Goal: Task Accomplishment & Management: Complete application form

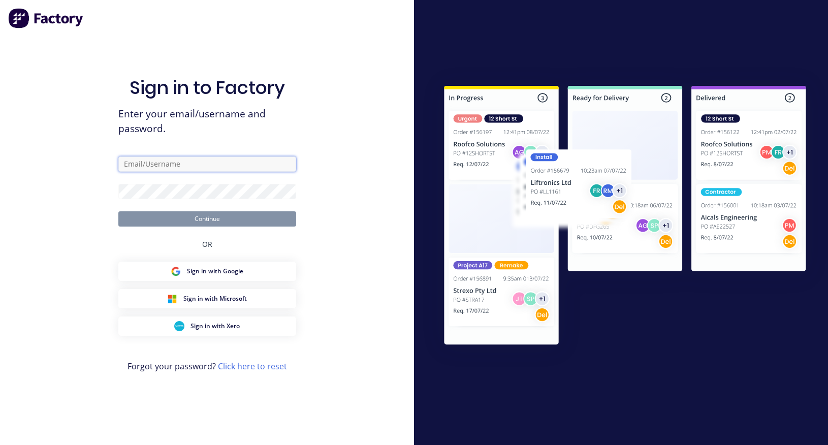
type input "[PERSON_NAME][EMAIL_ADDRESS][DOMAIN_NAME]"
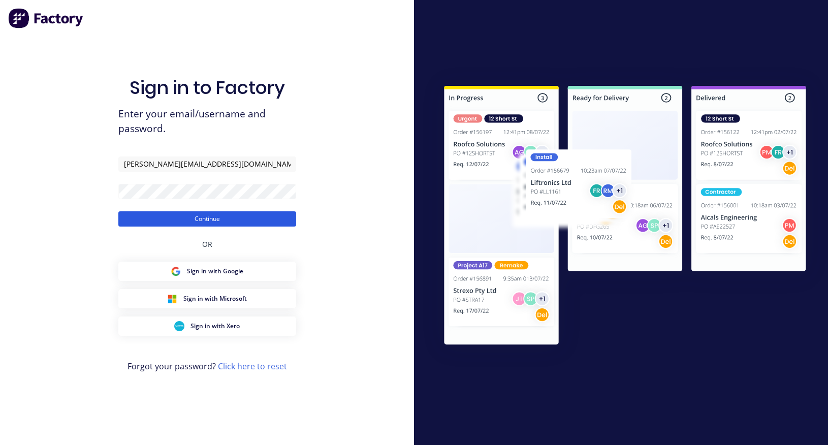
click at [175, 218] on button "Continue" at bounding box center [207, 218] width 178 height 15
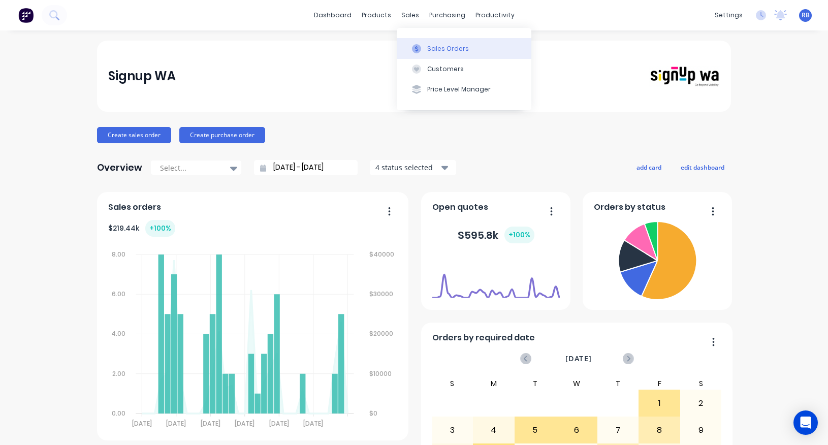
click at [441, 46] on div "Sales Orders" at bounding box center [448, 48] width 42 height 9
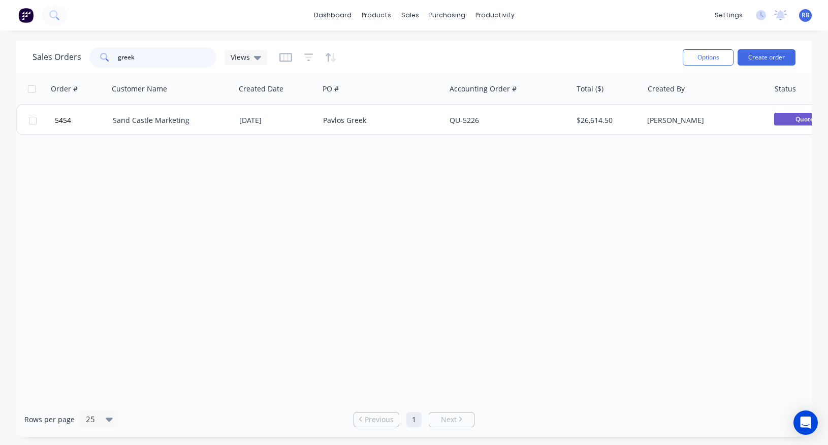
drag, startPoint x: 139, startPoint y: 59, endPoint x: 60, endPoint y: 59, distance: 78.2
click at [60, 59] on div "Sales Orders greek Views" at bounding box center [150, 57] width 235 height 20
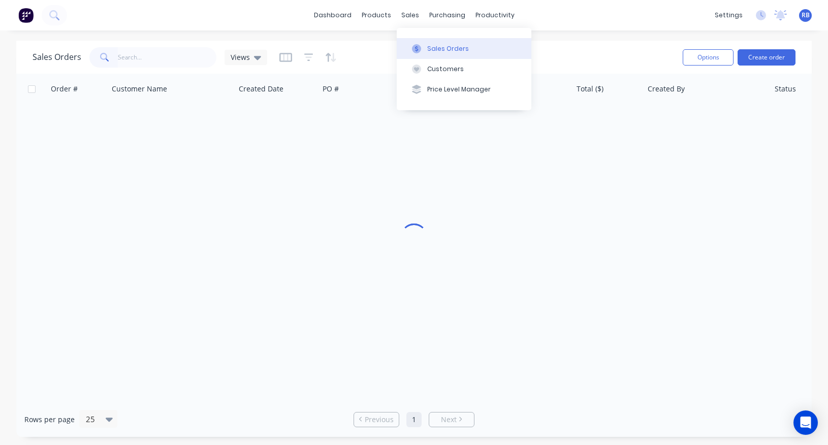
click at [448, 49] on div "Sales Orders" at bounding box center [448, 48] width 42 height 9
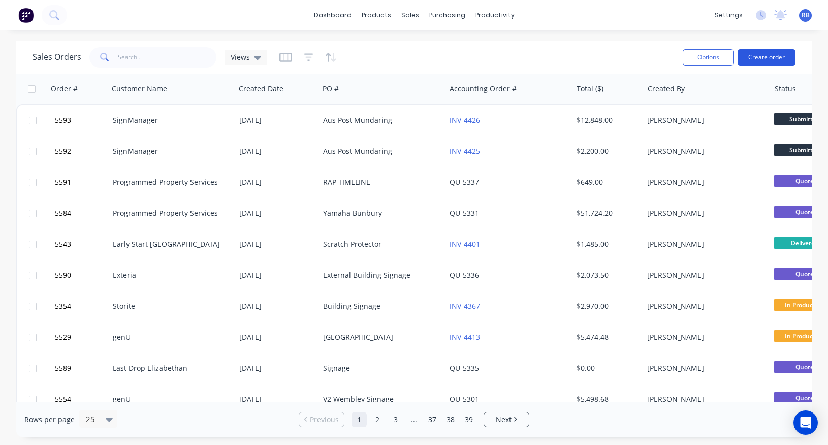
click at [767, 62] on button "Create order" at bounding box center [767, 57] width 58 height 16
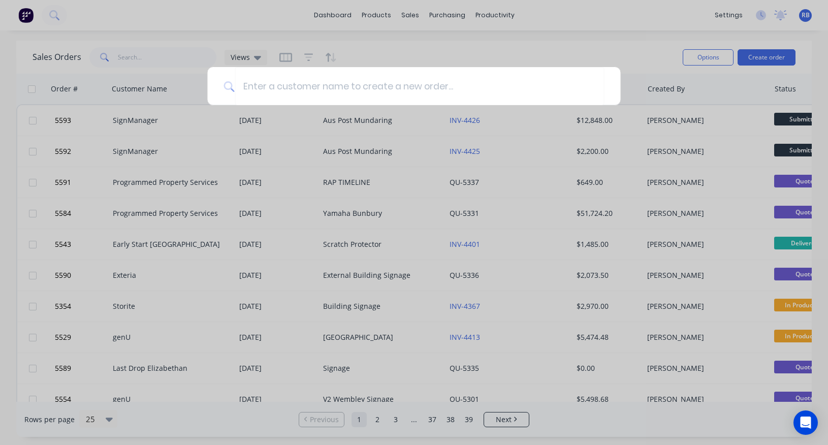
type input "a"
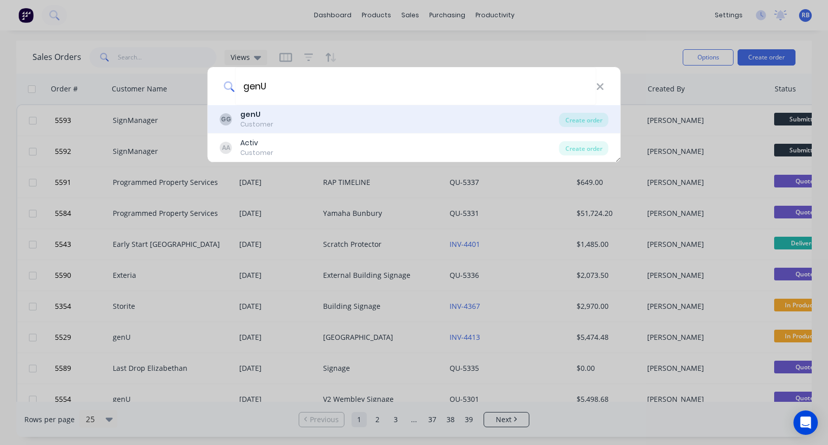
type input "genU"
click at [261, 117] on div "genU" at bounding box center [256, 114] width 33 height 11
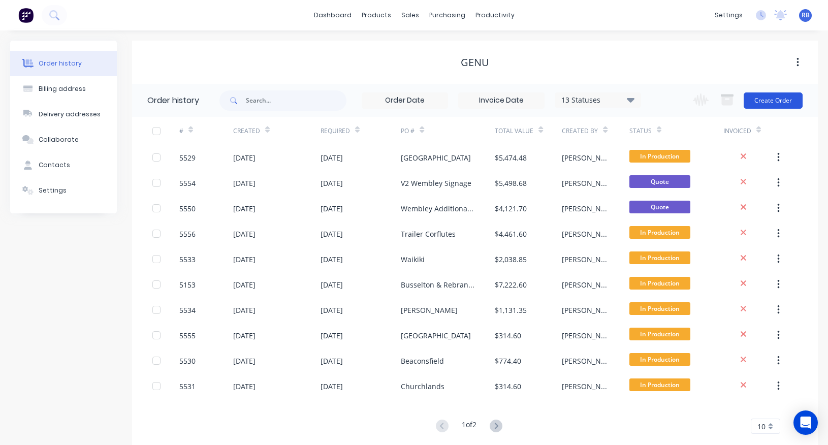
click at [769, 102] on button "Create Order" at bounding box center [773, 100] width 59 height 16
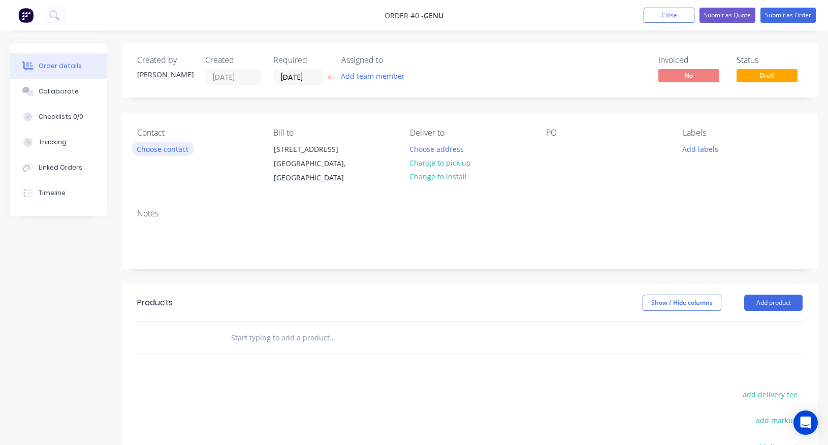
click at [154, 144] on button "Choose contact" at bounding box center [163, 149] width 62 height 14
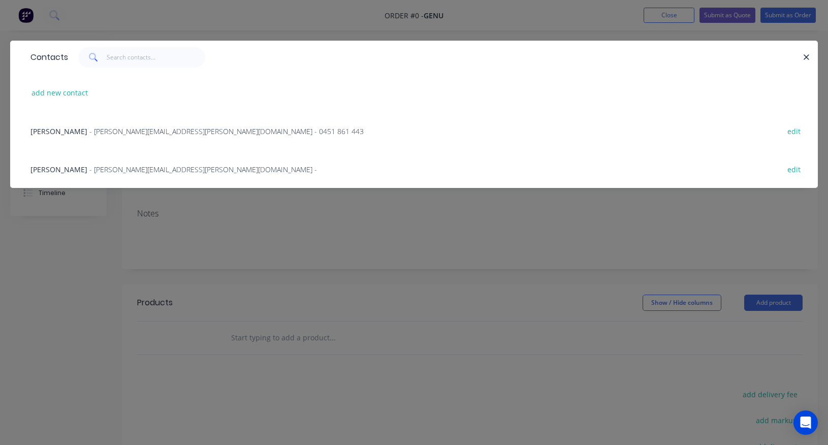
click at [37, 129] on span "[PERSON_NAME]" at bounding box center [58, 132] width 57 height 10
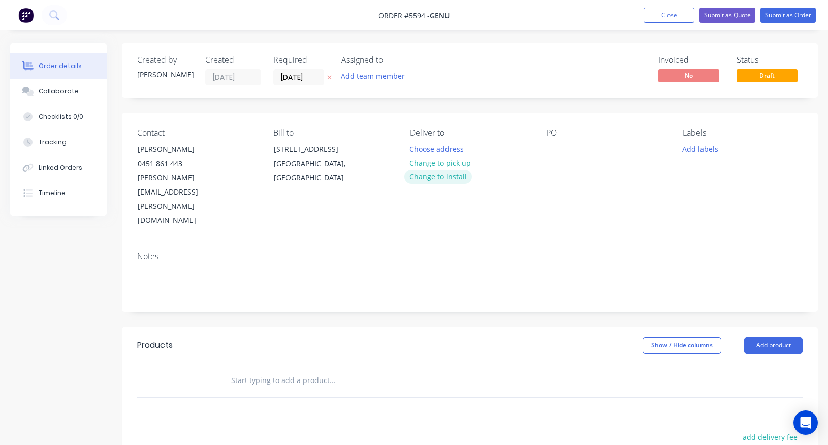
click at [435, 176] on button "Change to install" at bounding box center [438, 177] width 68 height 14
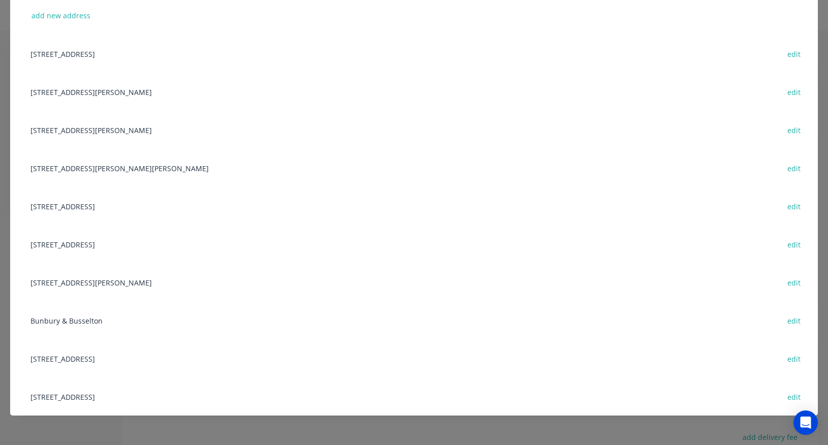
scroll to position [77, 0]
click at [49, 17] on button "add new address" at bounding box center [61, 16] width 70 height 14
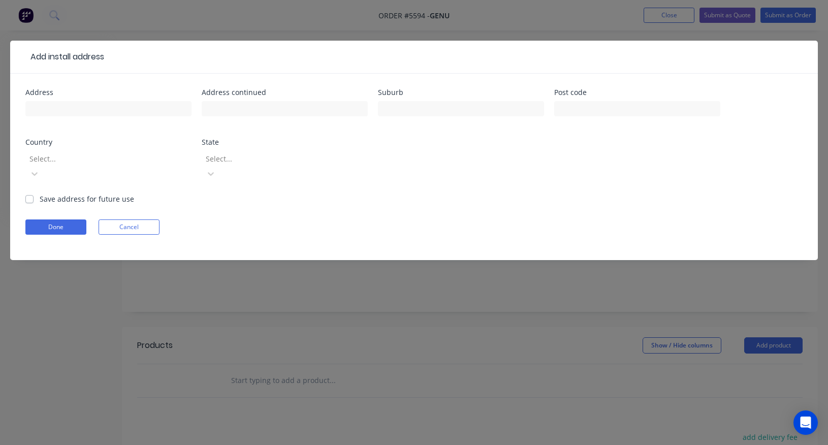
scroll to position [0, 0]
paste input "16 Beddingfield Street"
type input "16 Beddingfield Street"
type input "Davenport"
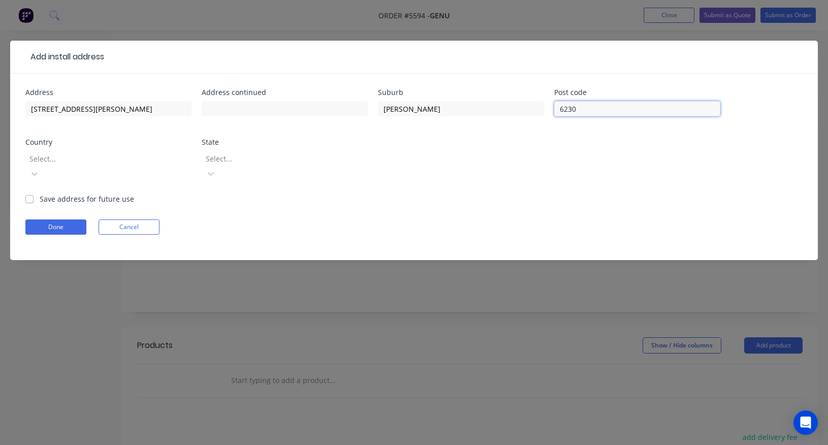
type input "6230"
click at [98, 160] on div at bounding box center [101, 158] width 146 height 13
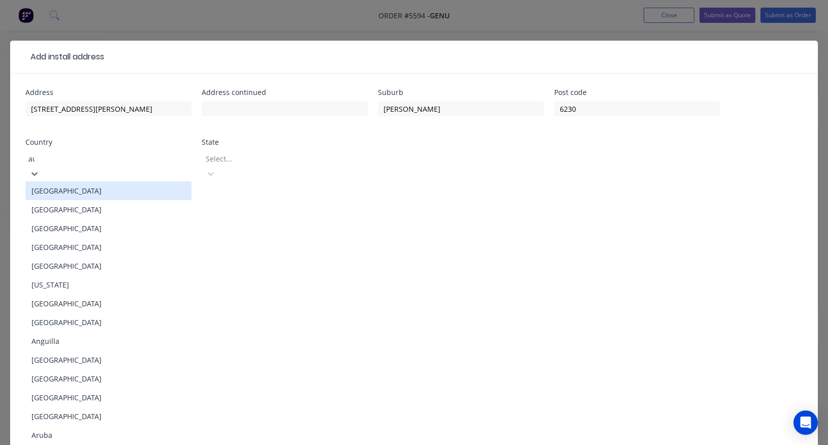
type input "aus"
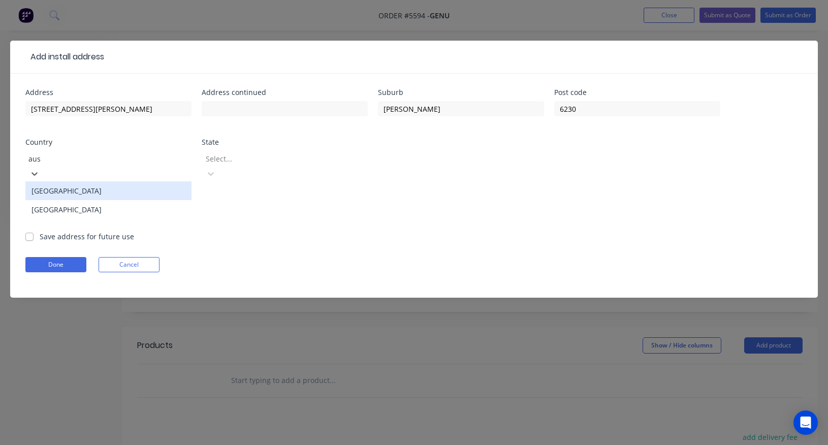
click at [83, 181] on div "Australia" at bounding box center [108, 190] width 166 height 19
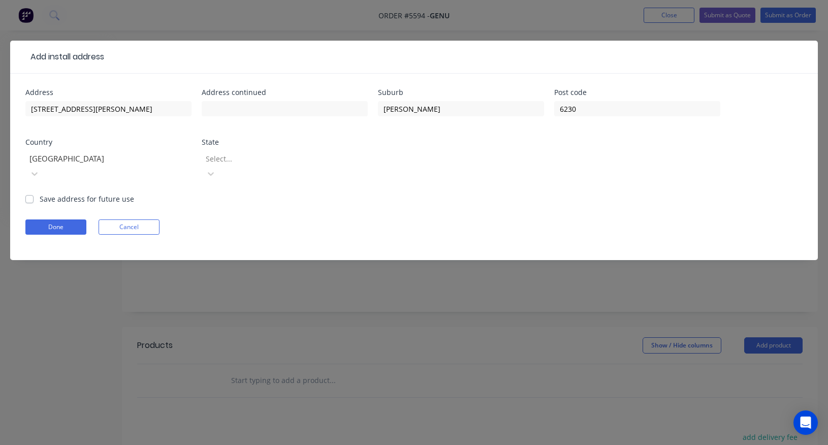
click at [255, 155] on div at bounding box center [278, 158] width 146 height 13
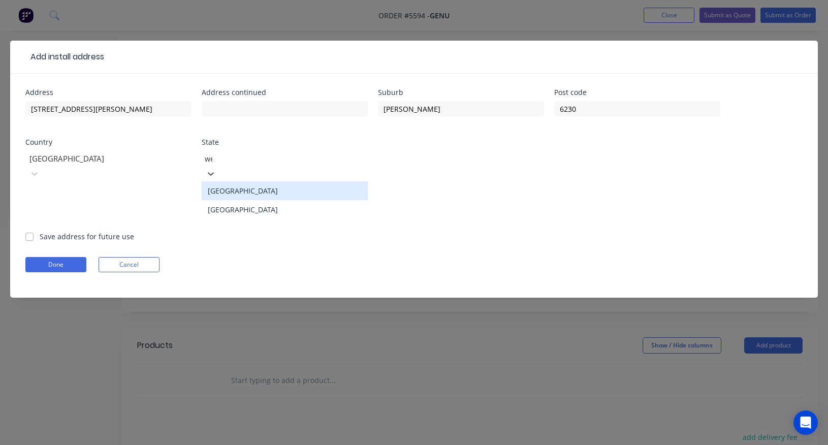
type input "wes"
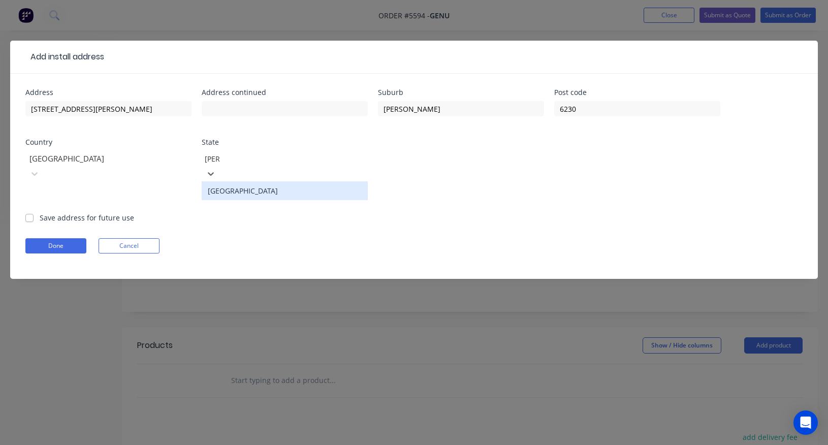
click at [235, 181] on div "Western Australia" at bounding box center [285, 190] width 166 height 19
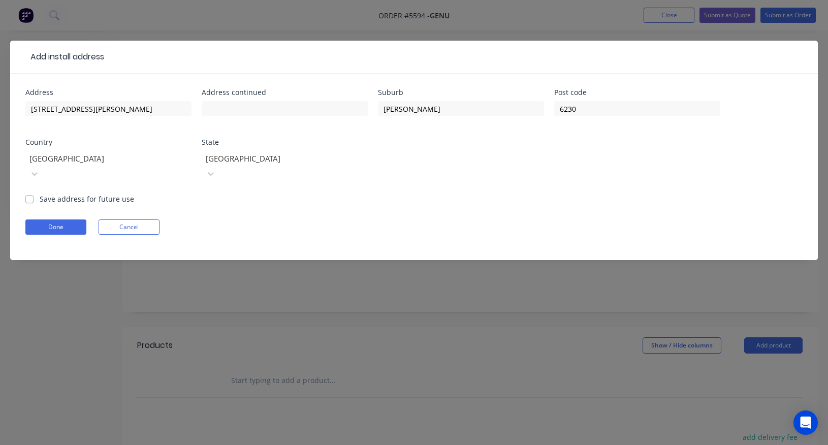
click at [40, 194] on label "Save address for future use" at bounding box center [87, 199] width 95 height 11
click at [28, 194] on input "Save address for future use" at bounding box center [29, 199] width 8 height 10
checkbox input "true"
click at [45, 220] on button "Done" at bounding box center [55, 227] width 61 height 15
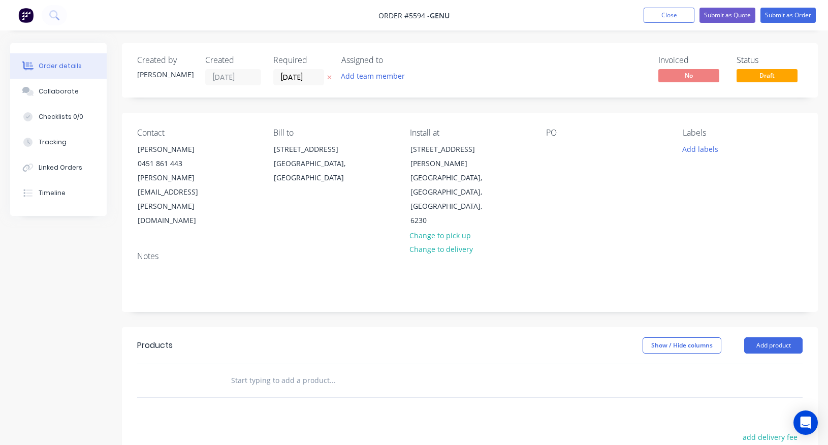
click at [564, 148] on div "PO" at bounding box center [606, 178] width 120 height 100
click at [551, 148] on div at bounding box center [554, 149] width 16 height 15
click at [244, 370] on input "text" at bounding box center [332, 380] width 203 height 20
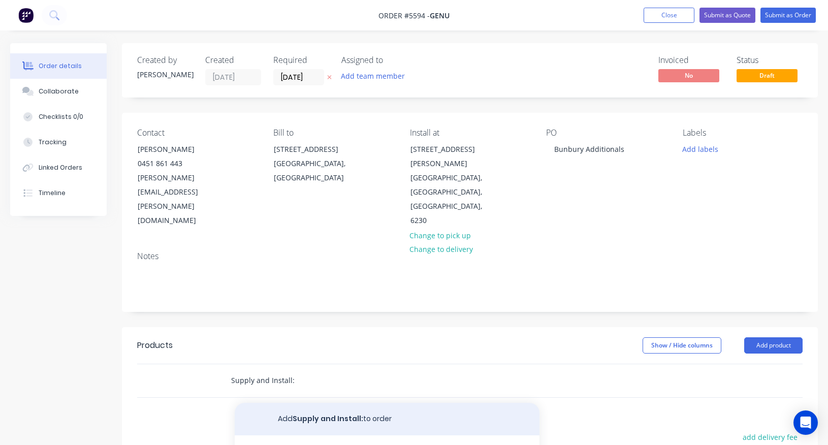
type input "Supply and Install:"
click at [287, 403] on button "Add Supply and Install: to order" at bounding box center [387, 419] width 305 height 33
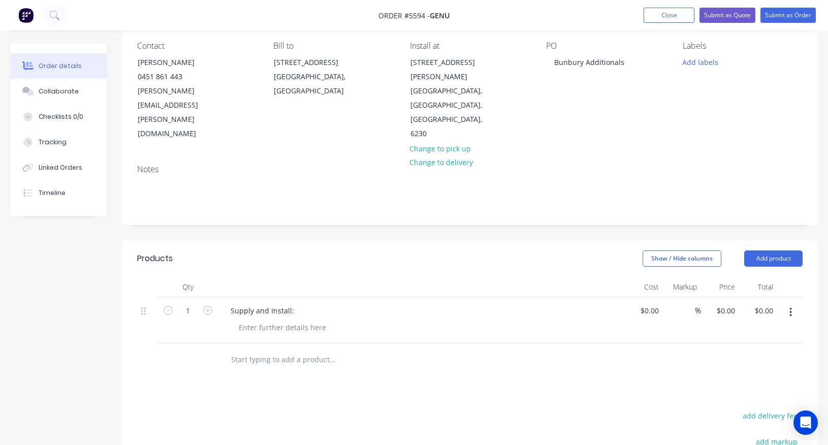
scroll to position [116, 0]
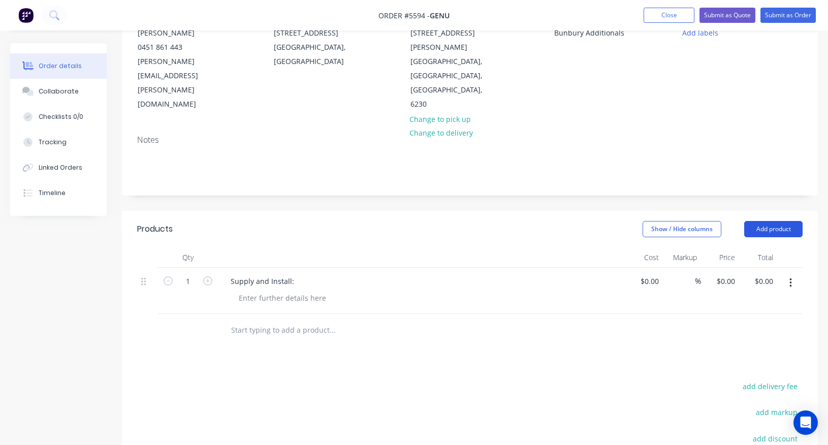
click at [772, 221] on button "Add product" at bounding box center [773, 229] width 58 height 16
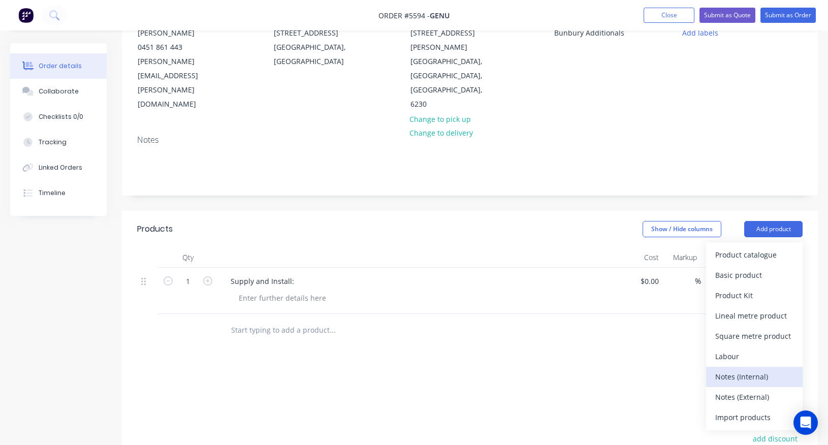
click at [739, 369] on div "Notes (Internal)" at bounding box center [754, 376] width 78 height 15
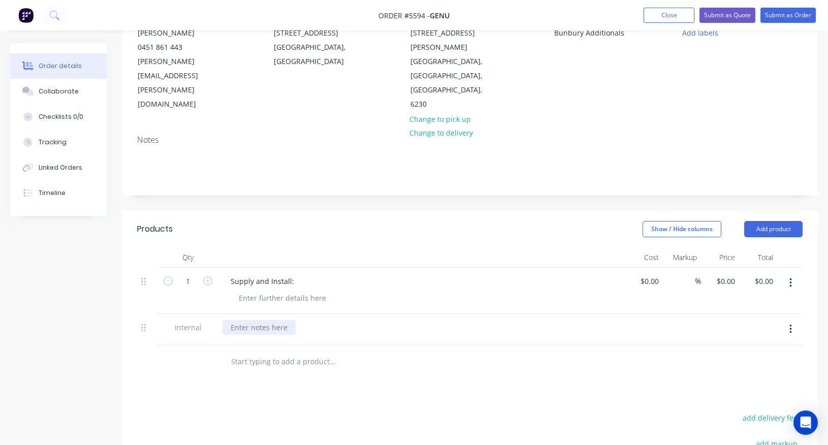
click at [255, 320] on div at bounding box center [259, 327] width 73 height 15
click at [277, 291] on div at bounding box center [283, 298] width 104 height 15
drag, startPoint x: 257, startPoint y: 254, endPoint x: 213, endPoint y: 254, distance: 43.7
click at [213, 268] on div "1 Supply and Install: Sign $0.00 $0.00 % $0.00 $0.00 $0.00 $0.00" at bounding box center [470, 291] width 666 height 46
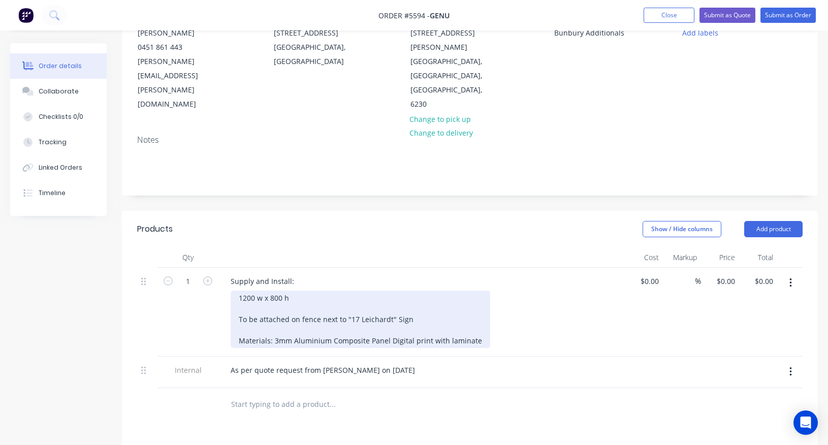
click at [274, 297] on div "1200 w x 800 h To be attached on fence next to "17 Leichardt" Sign Materials: 3…" at bounding box center [361, 319] width 260 height 57
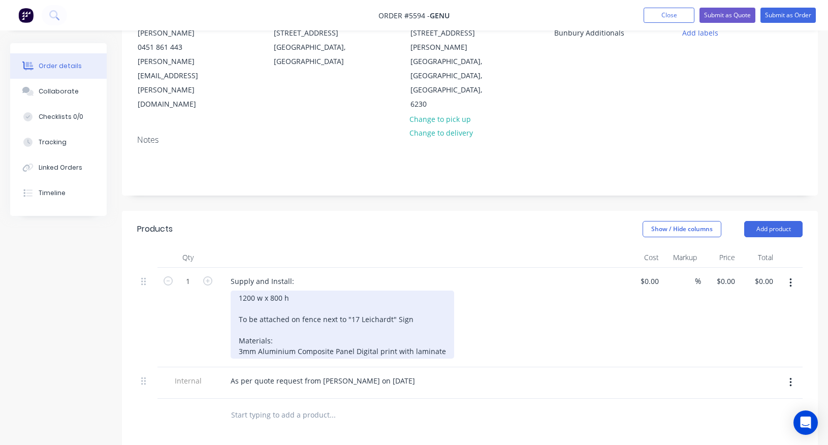
click at [354, 306] on div "1200 w x 800 h To be attached on fence next to "17 Leichardt" Sign Materials: 3…" at bounding box center [343, 325] width 224 height 68
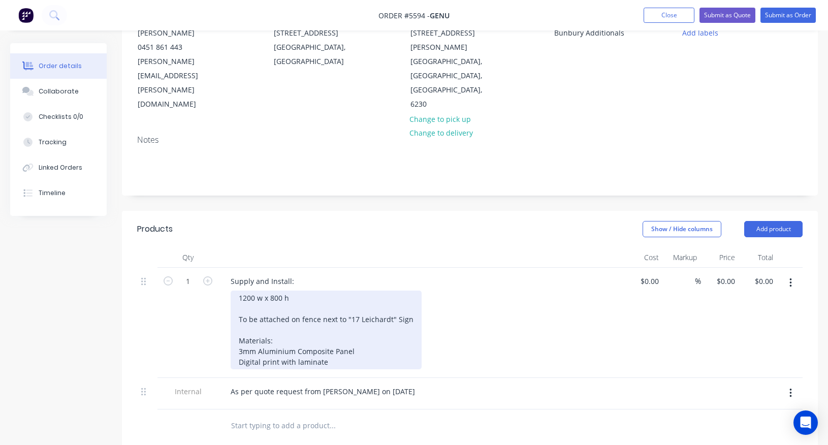
drag, startPoint x: 328, startPoint y: 320, endPoint x: 238, endPoint y: 246, distance: 116.6
click at [238, 268] on div "Supply and Install: 1200 w x 800 h To be attached on fence next to "17 Leichard…" at bounding box center [421, 323] width 406 height 110
copy div "1200 w x 800 h To be attached on fence next to "17 Leichardt" Sign Materials: 3…"
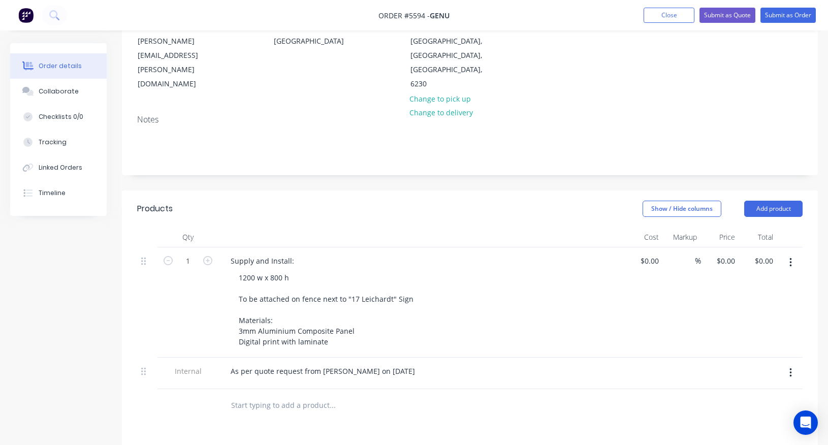
click at [250, 395] on input "text" at bounding box center [332, 405] width 203 height 20
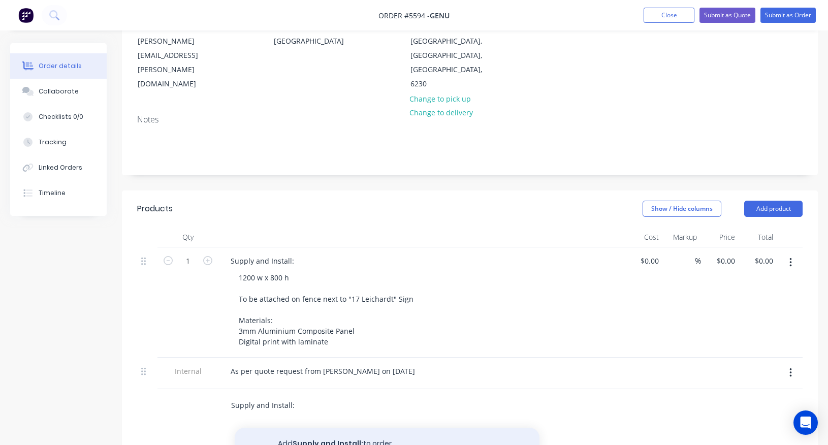
type input "Supply and Install:"
click at [296, 428] on button "Add Supply and Install: to order" at bounding box center [387, 444] width 305 height 33
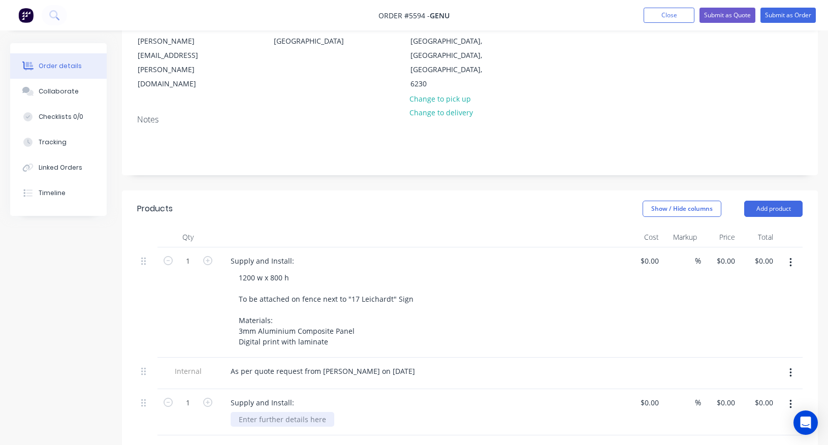
click at [262, 412] on div at bounding box center [283, 419] width 104 height 15
paste div
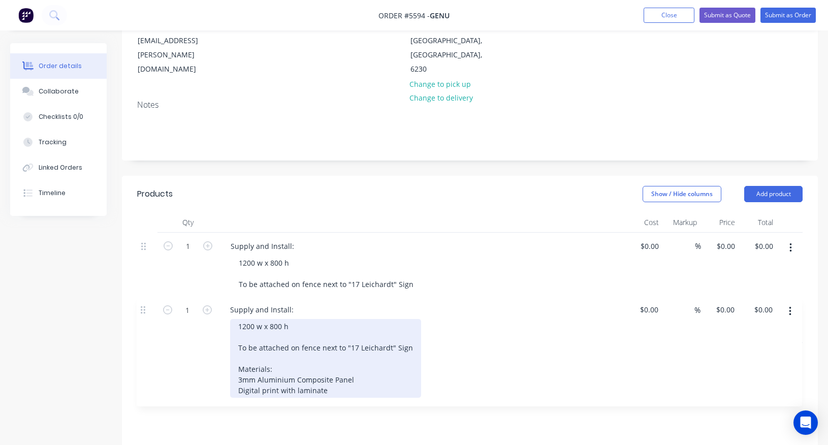
drag, startPoint x: 145, startPoint y: 361, endPoint x: 142, endPoint y: 302, distance: 58.5
click at [142, 302] on div "1 Supply and Install: 1200 w x 800 h To be attached on fence next to "17 Leicha…" at bounding box center [470, 359] width 666 height 252
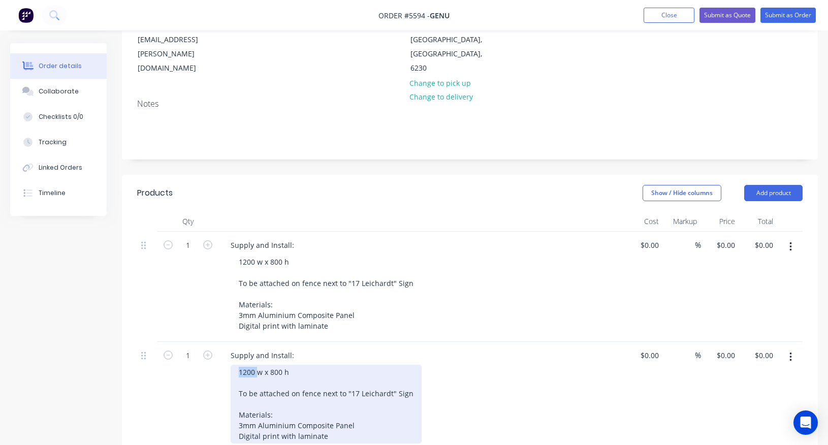
drag, startPoint x: 257, startPoint y: 330, endPoint x: 211, endPoint y: 330, distance: 45.2
click at [211, 342] on div "1 Supply and Install: 1200 w x 800 h To be attached on fence next to "17 Leicha…" at bounding box center [470, 397] width 666 height 110
click at [281, 365] on div "2000 w x 800 h To be attached on fence next to "17 Leichardt" Sign Materials: 3…" at bounding box center [326, 404] width 191 height 79
drag, startPoint x: 237, startPoint y: 349, endPoint x: 486, endPoint y: 359, distance: 249.7
click at [486, 365] on div "2000 w x 1000 h To be attached on fence next to "17 Leichardt" Sign Materials: …" at bounding box center [426, 404] width 390 height 79
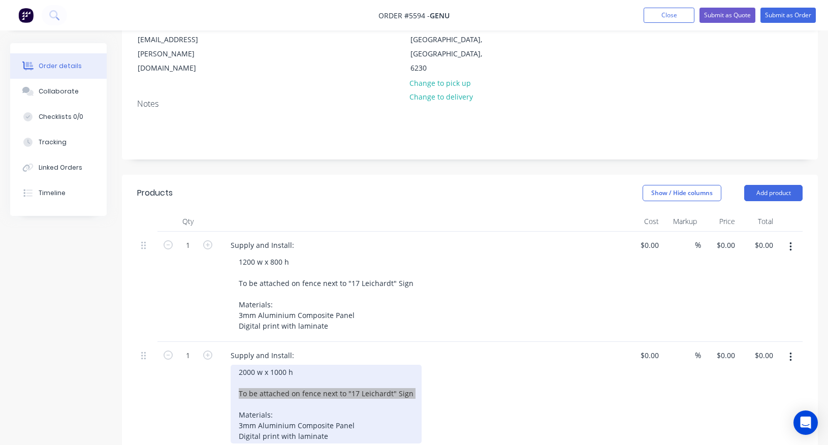
drag, startPoint x: 33, startPoint y: 150, endPoint x: 344, endPoint y: 359, distance: 374.3
click at [344, 365] on div "2000 w x 1000 h To be attached on fence next to "17 Leichardt" Sign Materials: …" at bounding box center [326, 404] width 191 height 79
click at [305, 365] on div "2000 w x 1000 h To be attached on fence next to "17 Leichardt" Sign Materials: …" at bounding box center [326, 404] width 191 height 79
drag, startPoint x: 301, startPoint y: 351, endPoint x: 418, endPoint y: 353, distance: 117.4
click at [418, 365] on div "2000 w x 1000 h To be attached on fence next to "17 Leichardt" Sign Materials: …" at bounding box center [426, 404] width 390 height 79
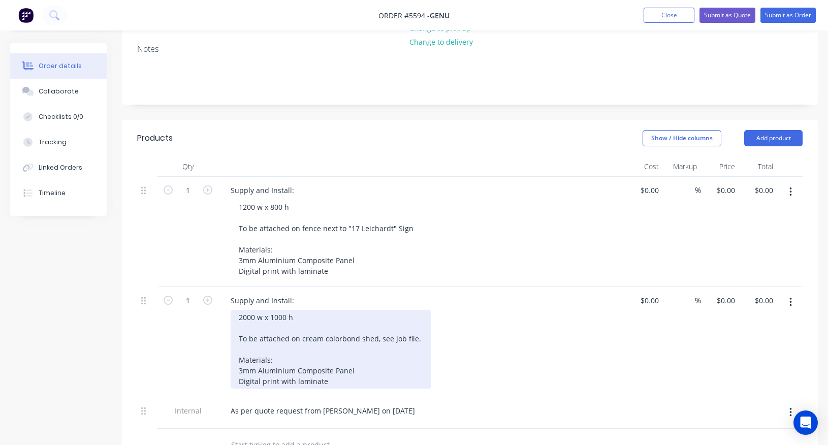
scroll to position [216, 0]
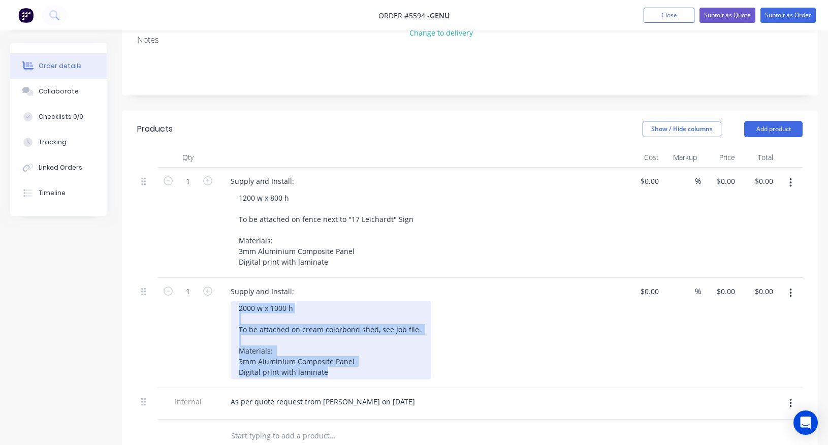
drag, startPoint x: 332, startPoint y: 332, endPoint x: 220, endPoint y: 256, distance: 135.0
click at [220, 278] on div "Supply and Install: 2000 w x 1000 h To be attached on cream colorbond shed, see…" at bounding box center [421, 333] width 406 height 110
copy div "2000 w x 1000 h To be attached on cream colorbond shed, see job file. Materials…"
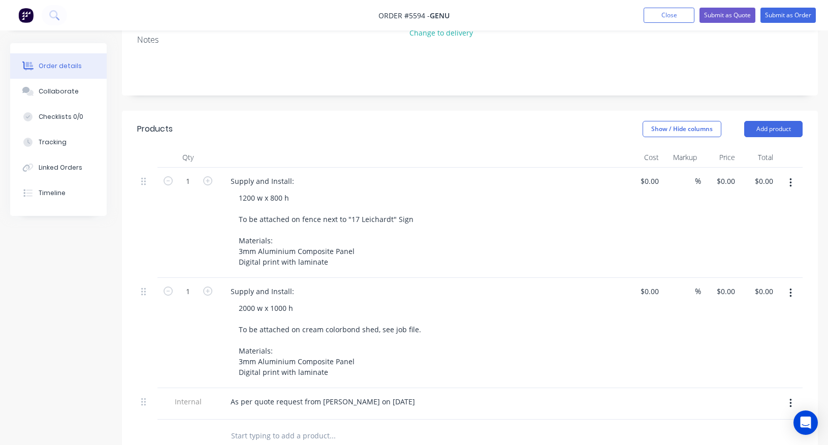
click at [248, 426] on input "text" at bounding box center [332, 436] width 203 height 20
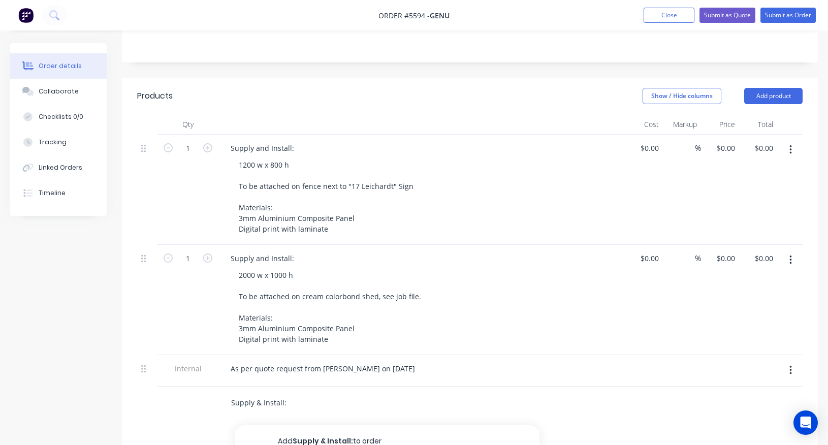
scroll to position [249, 0]
type input "Supply & Install:"
click at [304, 426] on button "Add Supply & Install: to order" at bounding box center [387, 442] width 305 height 33
click at [251, 410] on div at bounding box center [283, 417] width 104 height 15
paste div
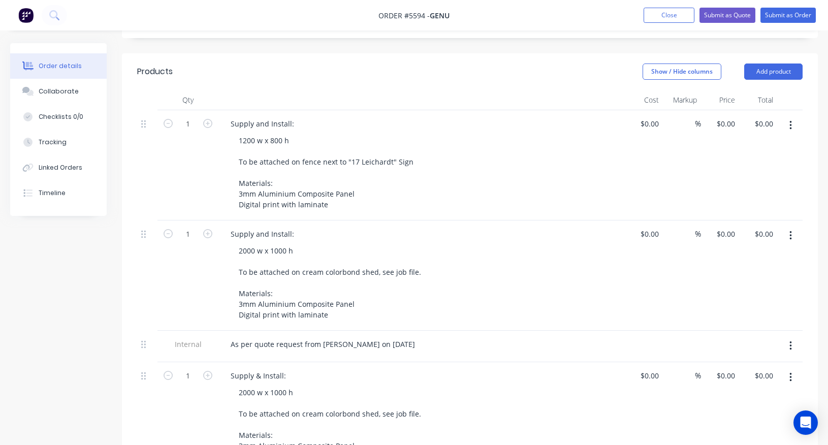
scroll to position [276, 0]
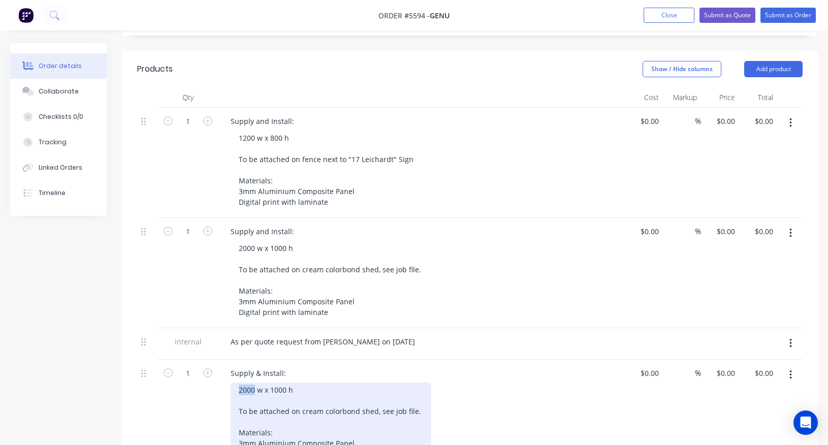
drag, startPoint x: 254, startPoint y: 347, endPoint x: 187, endPoint y: 347, distance: 66.6
click at [187, 360] on div "1 Supply & Install: 2000 w x 1000 h To be attached on cream colorbond shed, see…" at bounding box center [470, 415] width 666 height 110
click at [281, 383] on div "1600 w x 1000 h To be attached on cream colorbond shed, see job file. Materials…" at bounding box center [331, 422] width 201 height 79
drag, startPoint x: 413, startPoint y: 368, endPoint x: 291, endPoint y: 364, distance: 122.0
click at [291, 383] on div "1600 w x 1100 h To be attached on cream colorbond shed, see job file. Materials…" at bounding box center [331, 422] width 201 height 79
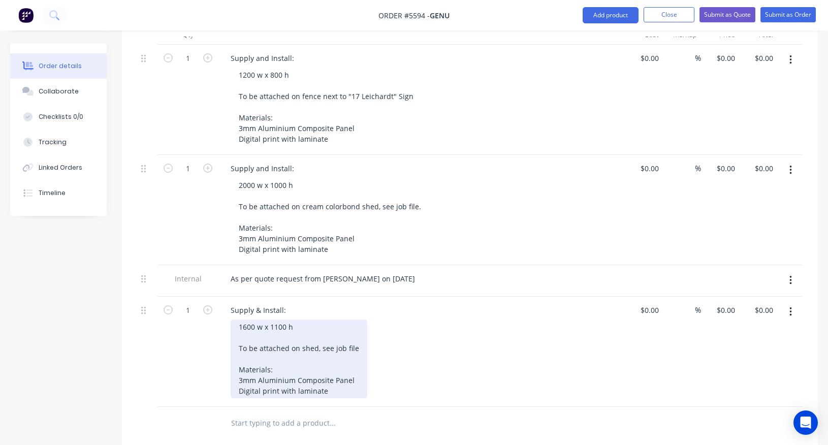
scroll to position [343, 0]
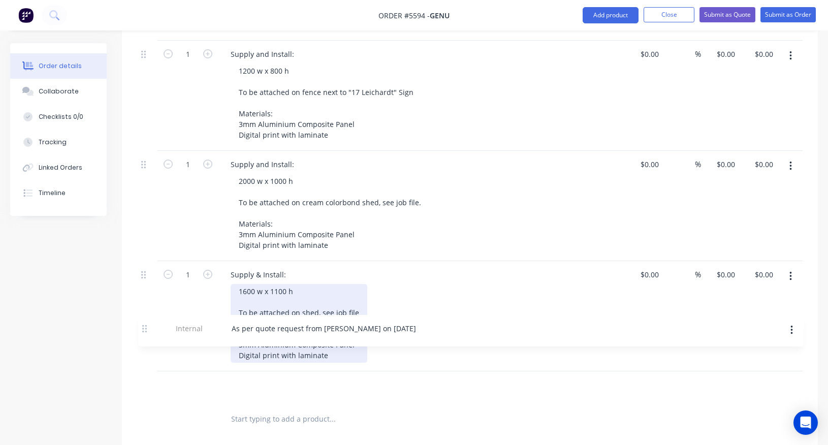
drag, startPoint x: 145, startPoint y: 231, endPoint x: 143, endPoint y: 329, distance: 97.6
click at [143, 329] on div "1 Supply and Install: 1200 w x 800 h To be attached on fence next to "17 Leicha…" at bounding box center [470, 222] width 666 height 362
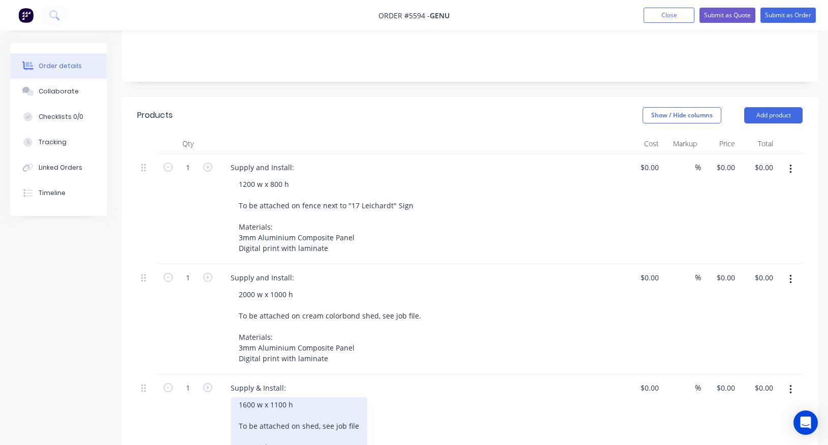
scroll to position [209, 0]
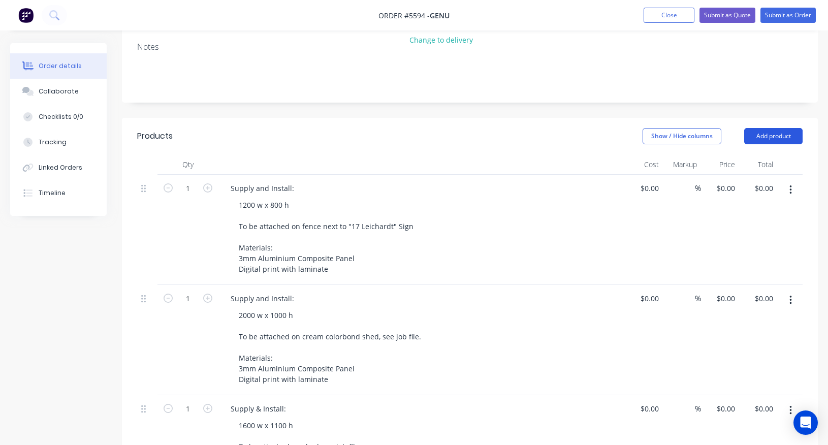
click at [764, 128] on button "Add product" at bounding box center [773, 136] width 58 height 16
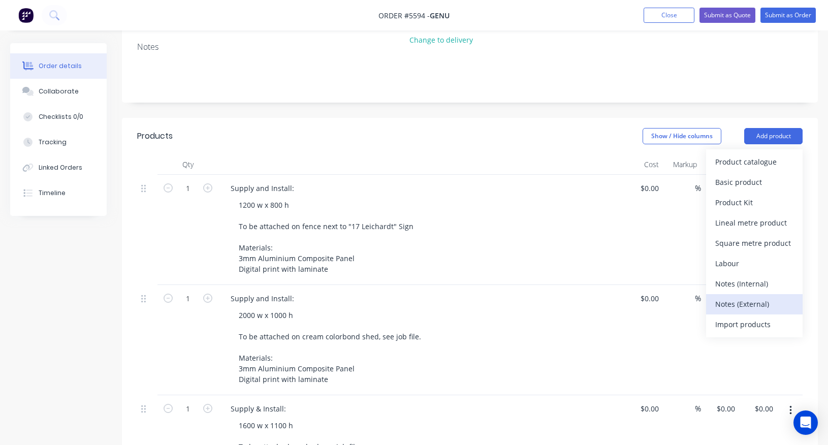
click at [738, 297] on div "Notes (External)" at bounding box center [754, 304] width 78 height 15
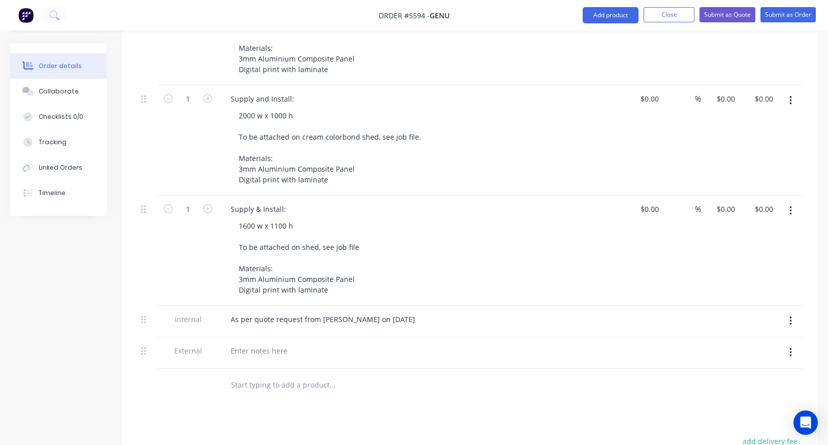
scroll to position [417, 0]
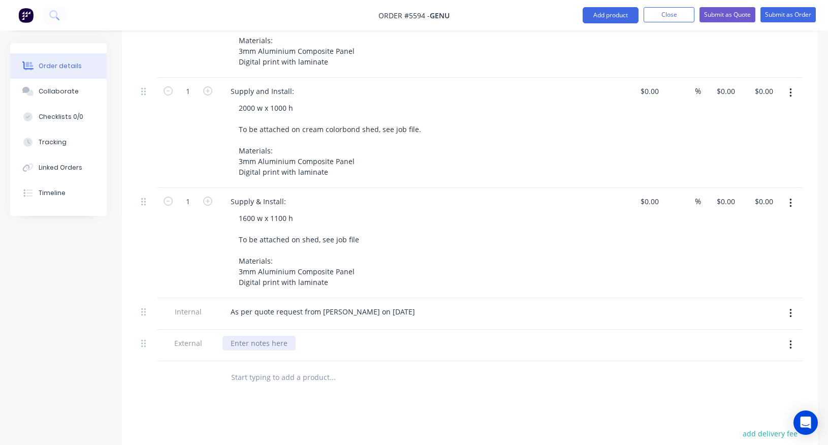
click at [264, 336] on div at bounding box center [259, 343] width 73 height 15
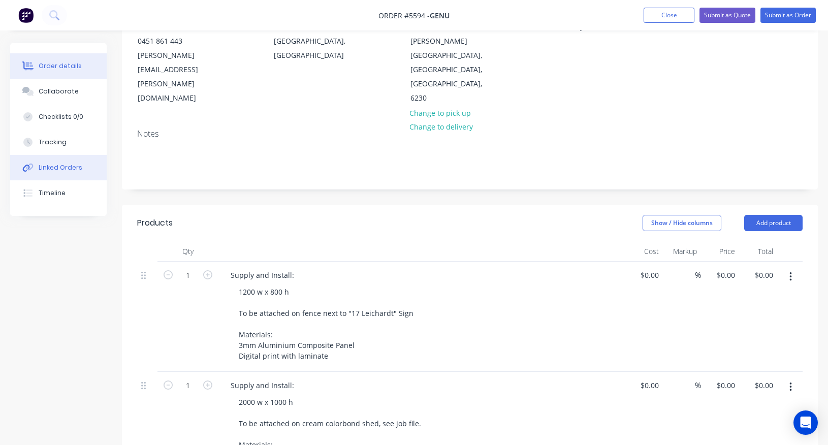
scroll to position [123, 0]
click at [661, 267] on input at bounding box center [657, 274] width 12 height 15
type input "$346.50"
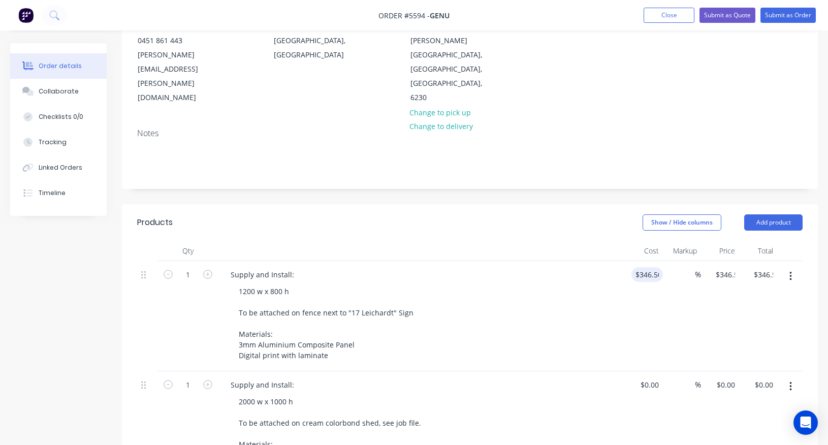
click at [585, 284] on div "1200 w x 800 h To be attached on fence next to "17 Leichardt" Sign Materials: 3…" at bounding box center [426, 323] width 390 height 79
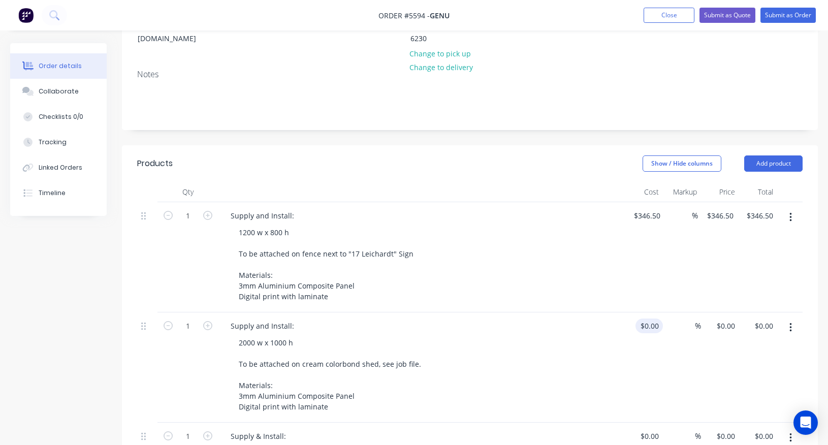
scroll to position [172, 0]
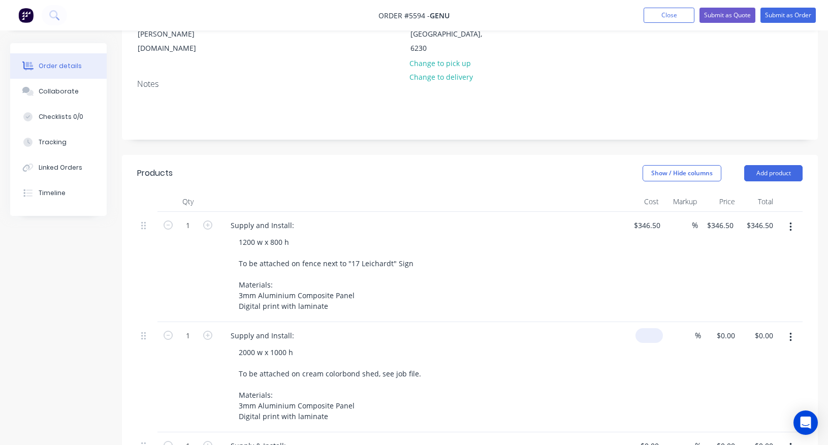
click at [649, 328] on div "$0.00" at bounding box center [649, 335] width 27 height 15
type input "$445.00"
click at [583, 328] on div "Supply and Install:" at bounding box center [422, 335] width 398 height 15
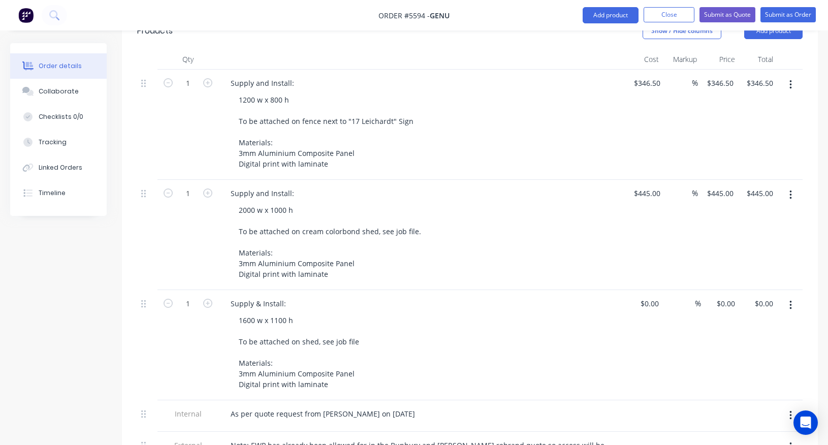
scroll to position [311, 0]
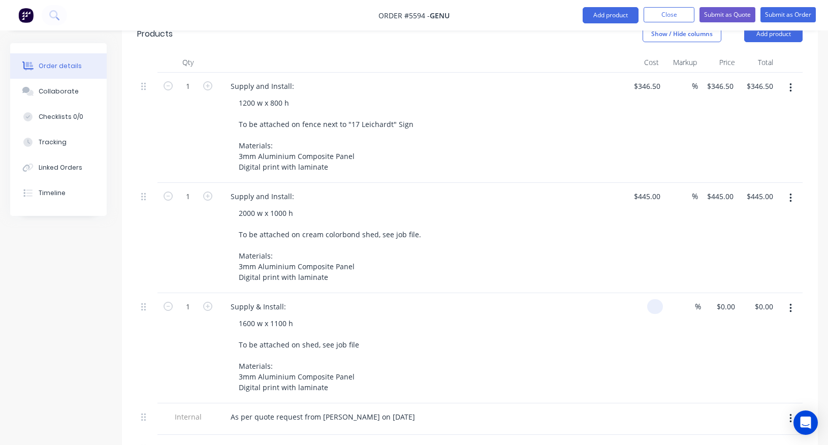
click at [649, 299] on div at bounding box center [655, 306] width 16 height 15
type input "$402.00"
click at [571, 293] on div "Supply & Install: 1600 w x 1100 h To be attached on shed, see job file Material…" at bounding box center [421, 348] width 406 height 110
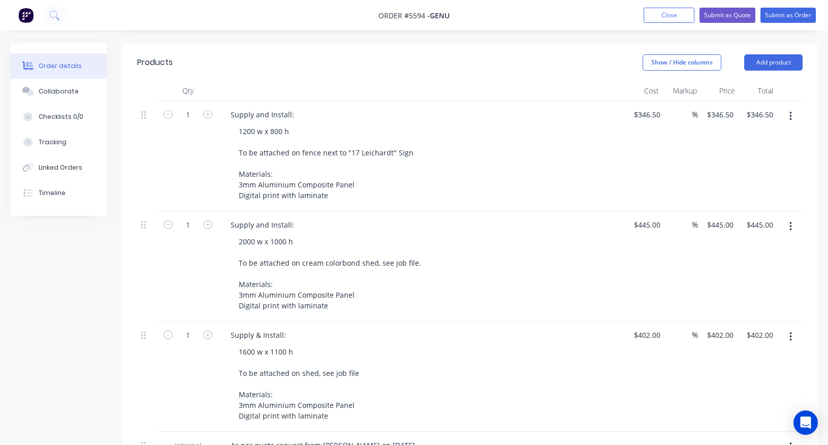
scroll to position [284, 0]
click at [715, 15] on button "Submit as Quote" at bounding box center [728, 15] width 56 height 15
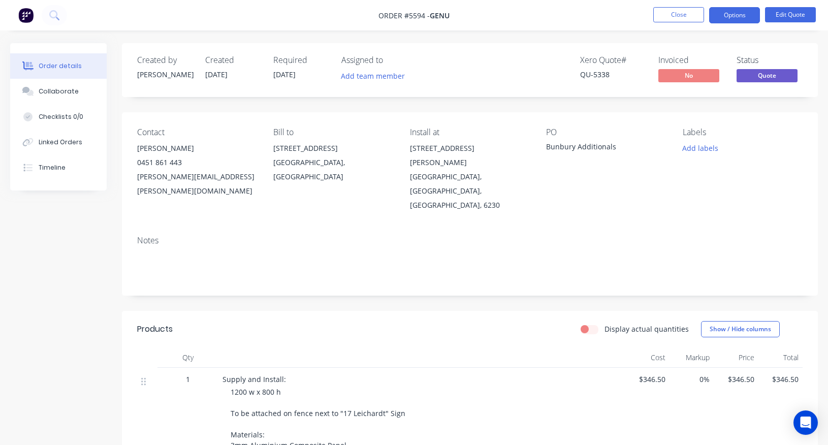
scroll to position [0, 0]
click at [736, 16] on button "Options" at bounding box center [734, 15] width 51 height 16
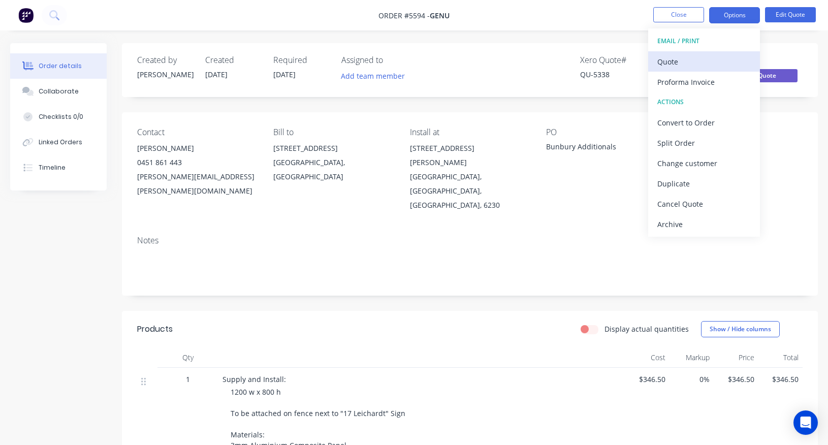
click at [673, 59] on div "Quote" at bounding box center [703, 61] width 93 height 15
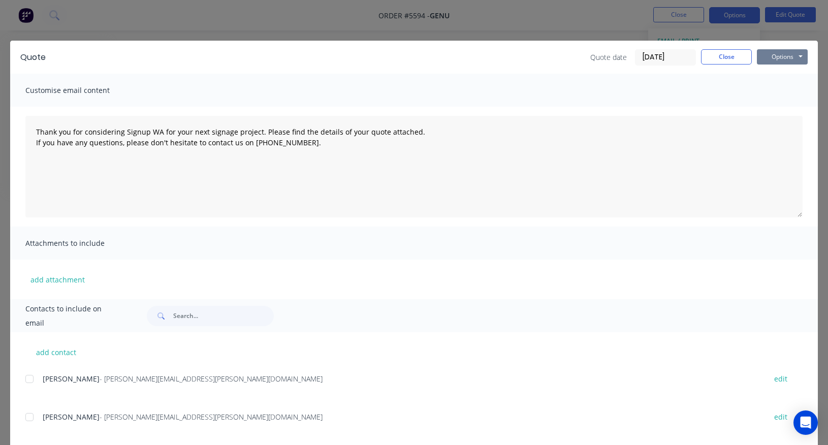
click at [781, 57] on button "Options" at bounding box center [782, 56] width 51 height 15
click at [775, 88] on button "Print" at bounding box center [789, 91] width 65 height 17
click at [713, 56] on button "Close" at bounding box center [726, 56] width 51 height 15
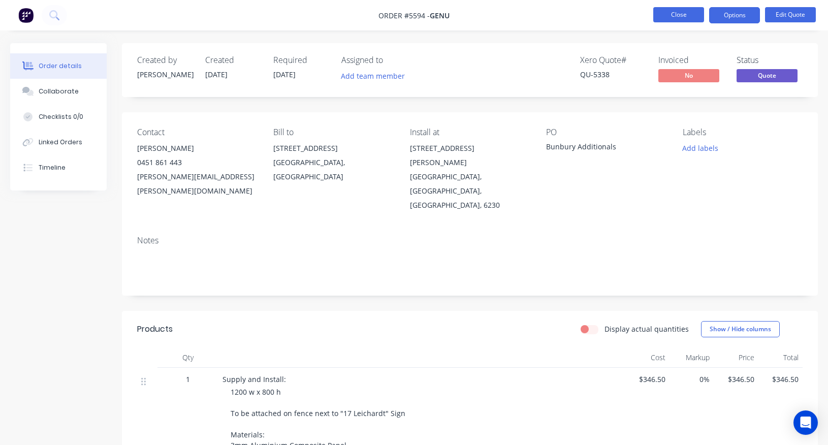
click at [675, 13] on button "Close" at bounding box center [678, 14] width 51 height 15
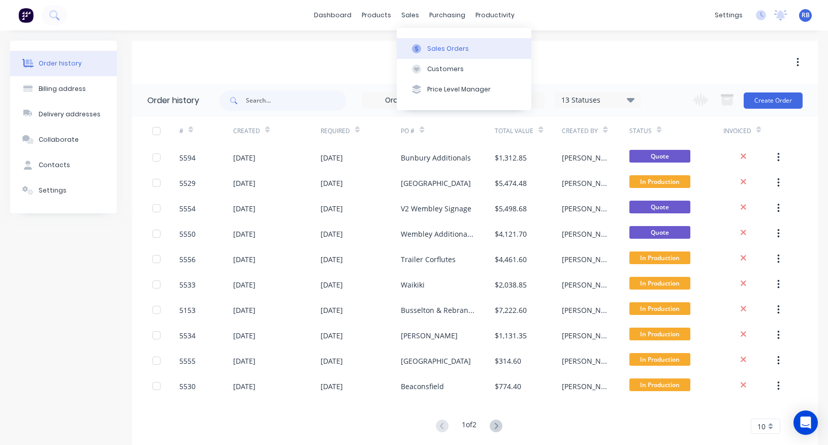
click at [436, 46] on div "Sales Orders" at bounding box center [448, 48] width 42 height 9
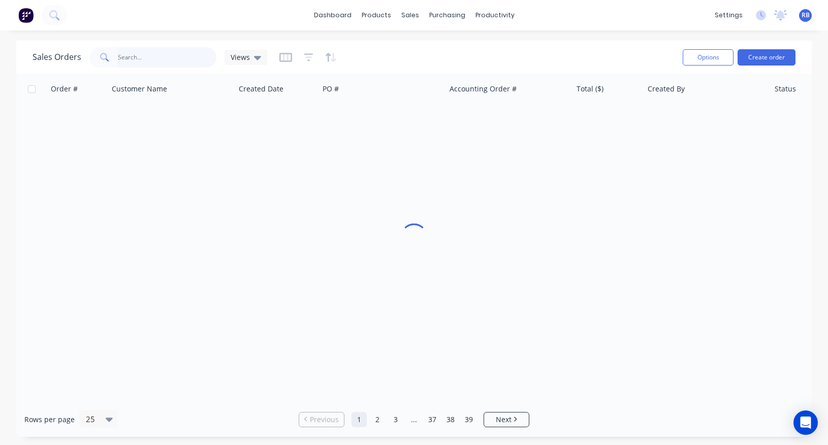
click at [202, 50] on input "text" at bounding box center [167, 57] width 99 height 20
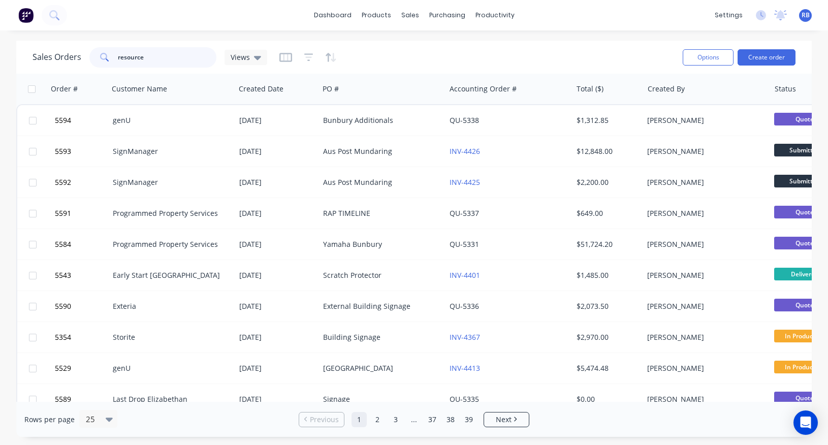
type input "resource"
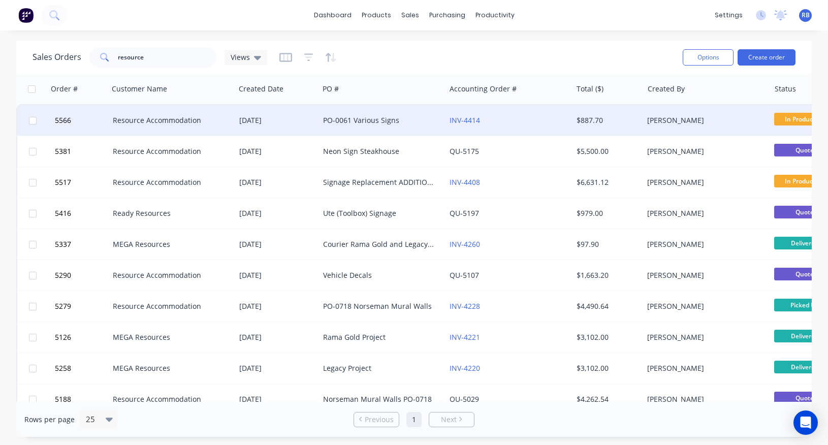
click at [362, 117] on div "PO-0061 Various Signs" at bounding box center [379, 120] width 113 height 10
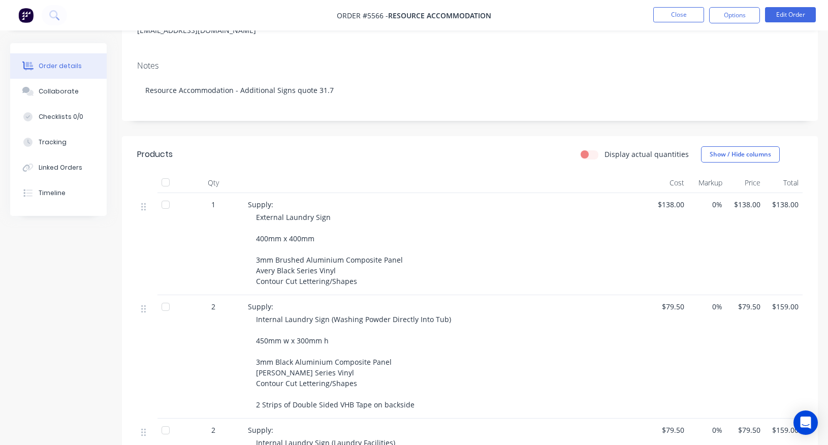
scroll to position [150, 0]
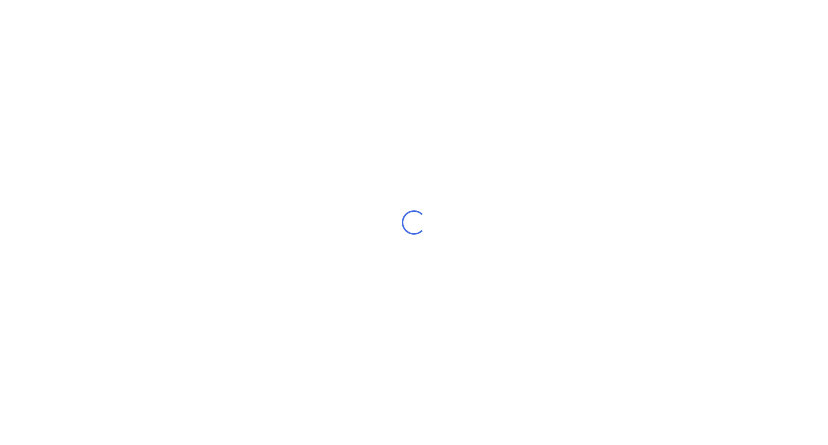
click at [196, 221] on div "Loading..." at bounding box center [414, 222] width 828 height 445
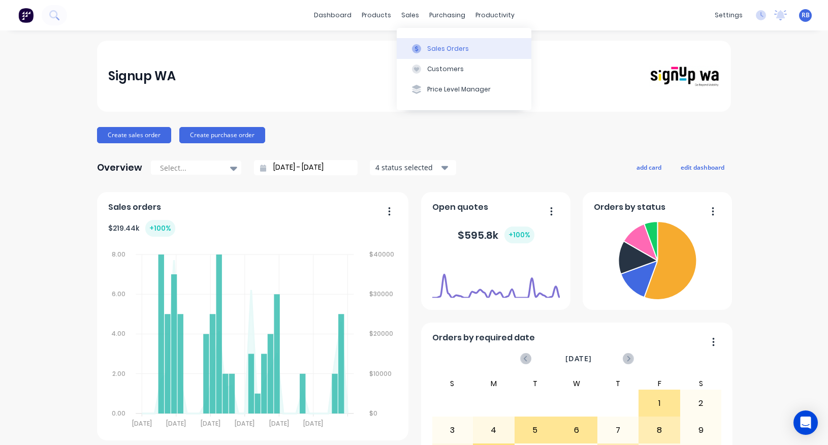
click at [442, 52] on div "Sales Orders" at bounding box center [448, 48] width 42 height 9
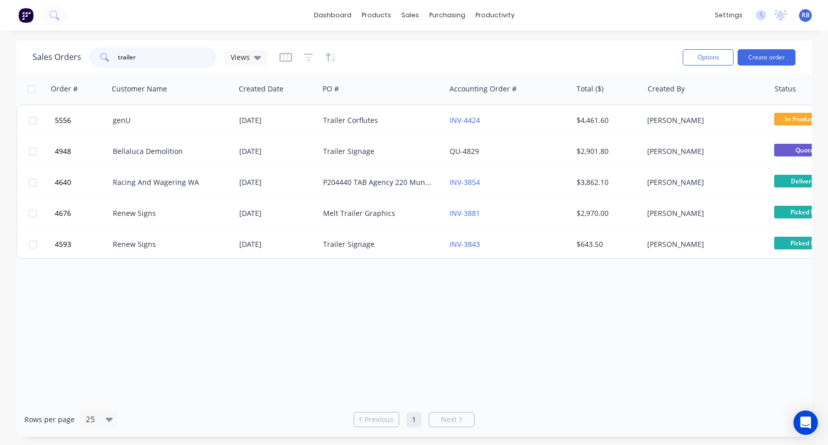
drag, startPoint x: 152, startPoint y: 60, endPoint x: 45, endPoint y: 60, distance: 107.7
click at [45, 60] on div "Sales Orders trailer Views" at bounding box center [150, 57] width 235 height 20
type input "bunbury"
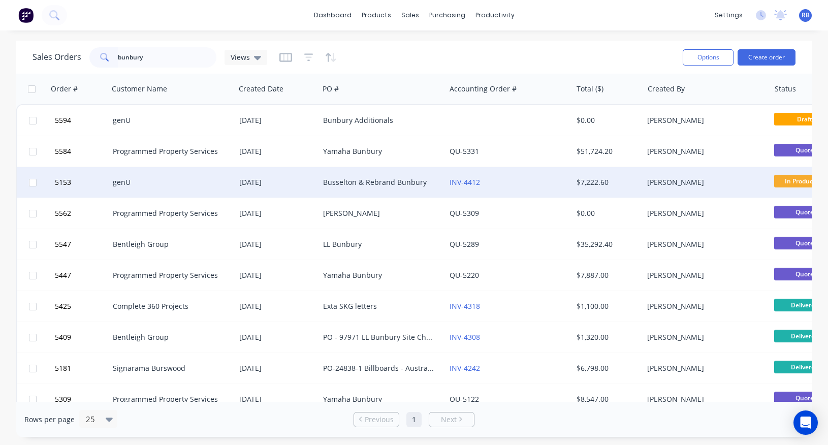
click at [149, 179] on div "genU" at bounding box center [169, 182] width 113 height 10
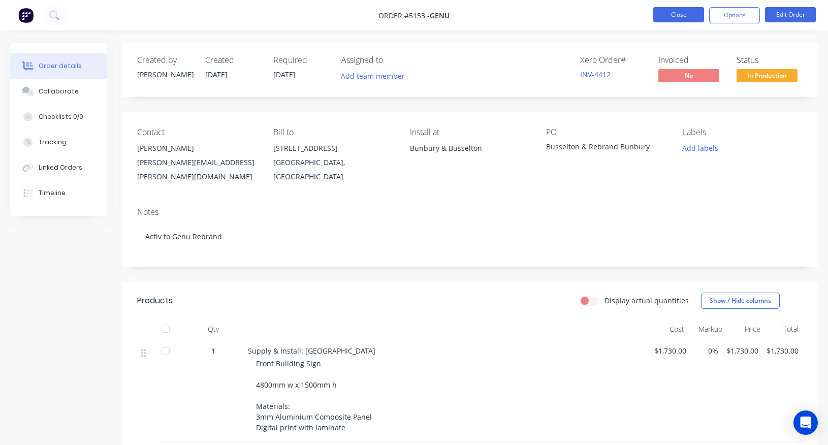
click at [663, 8] on button "Close" at bounding box center [678, 14] width 51 height 15
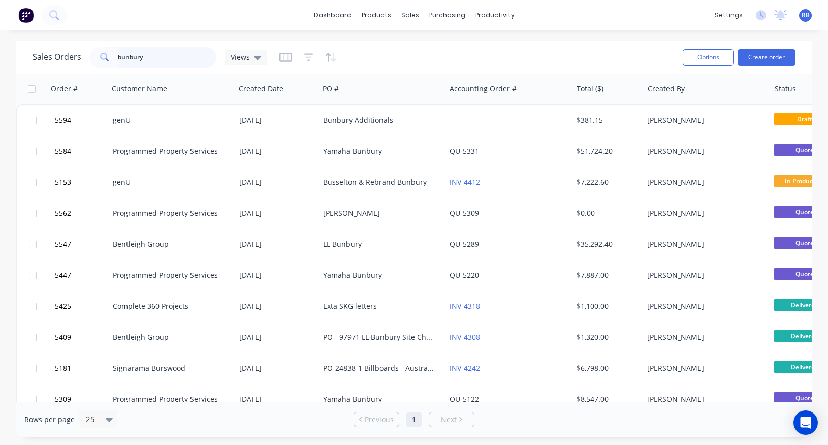
drag, startPoint x: 166, startPoint y: 54, endPoint x: 56, endPoint y: 54, distance: 109.8
click at [56, 54] on div "Sales Orders bunbury Views" at bounding box center [150, 57] width 235 height 20
type input "[GEOGRAPHIC_DATA]"
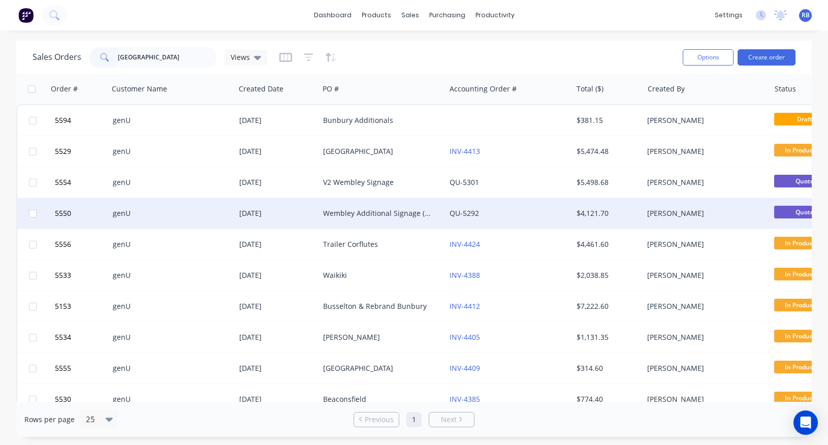
click at [149, 205] on div "genU" at bounding box center [172, 213] width 127 height 30
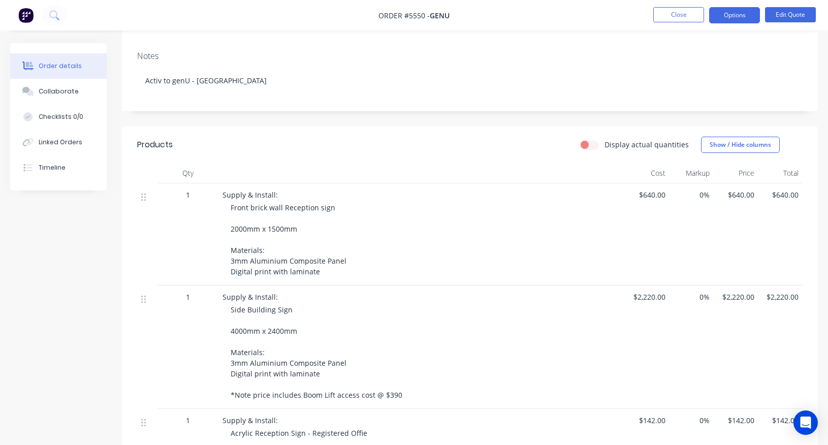
scroll to position [154, 0]
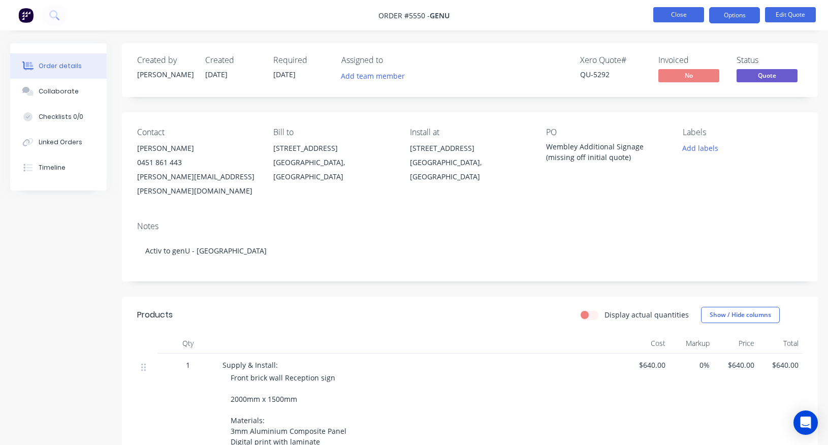
scroll to position [154, 0]
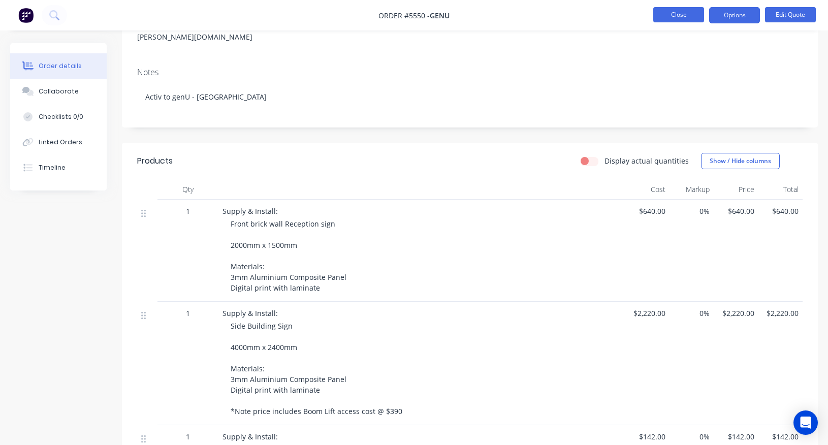
click at [687, 19] on button "Close" at bounding box center [678, 14] width 51 height 15
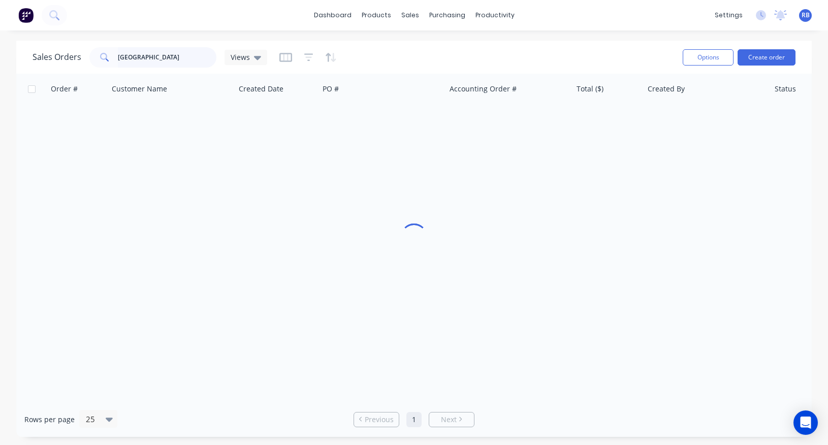
drag, startPoint x: 152, startPoint y: 55, endPoint x: 83, endPoint y: 55, distance: 69.1
click at [83, 55] on div "Sales Orders wembley Views" at bounding box center [150, 57] width 235 height 20
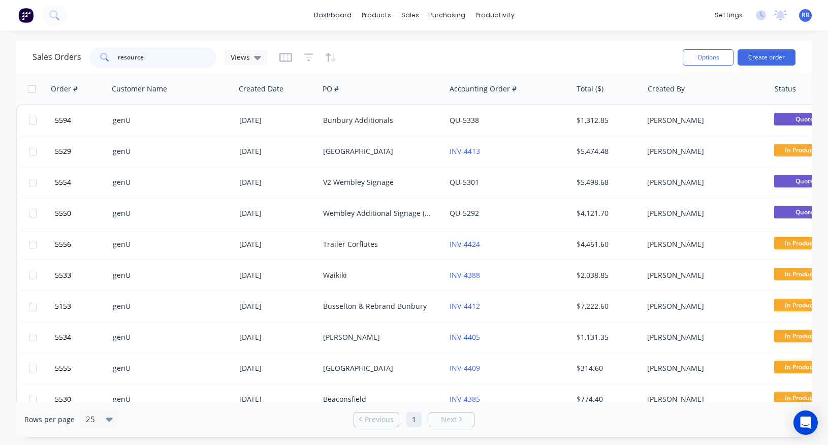
type input "resource"
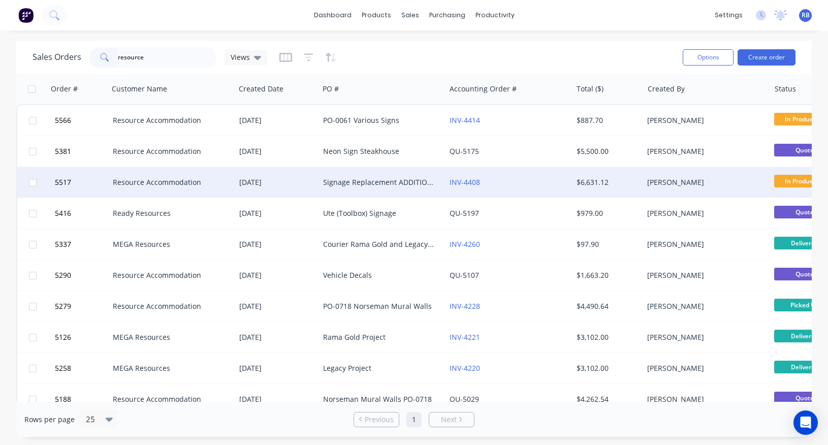
click at [127, 178] on div "Resource Accommodation" at bounding box center [169, 182] width 113 height 10
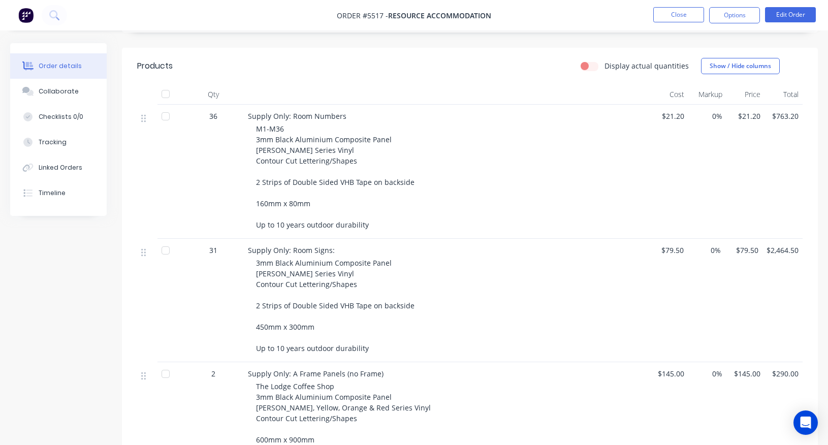
scroll to position [237, 0]
